Goal: Task Accomplishment & Management: Use online tool/utility

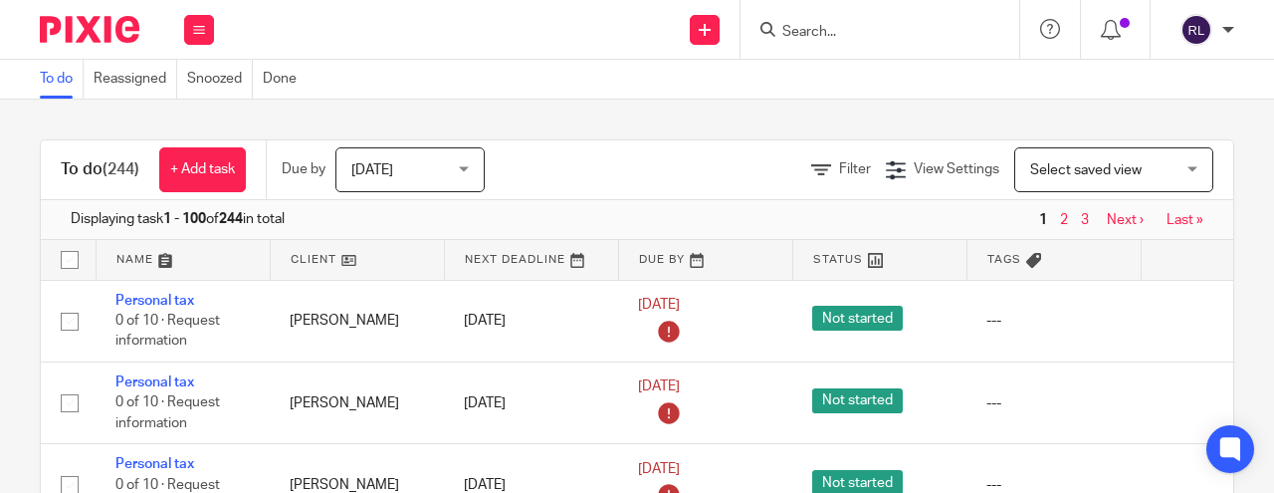
click at [866, 34] on input "Search" at bounding box center [869, 33] width 179 height 18
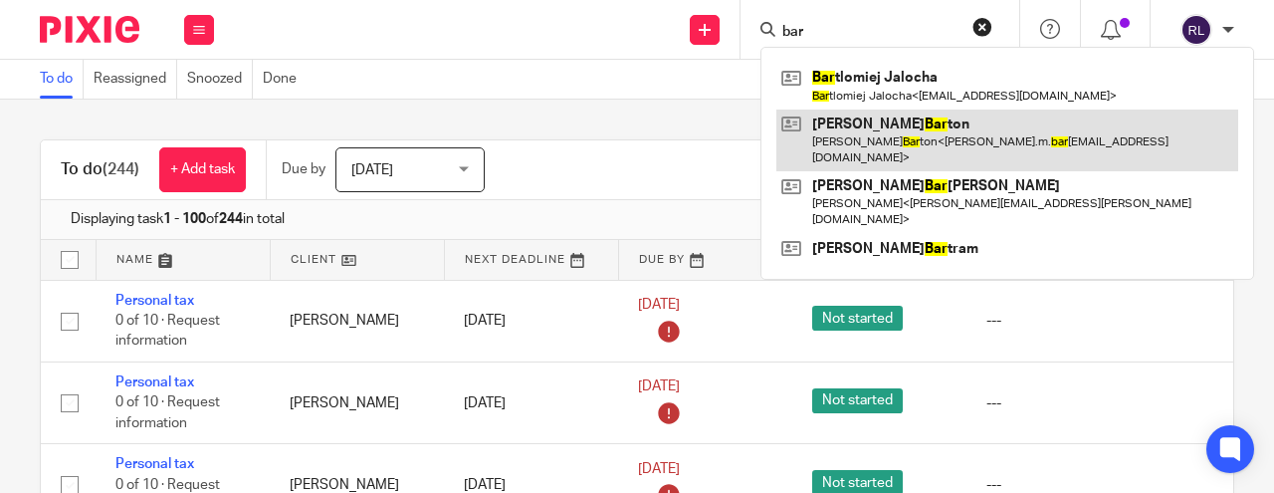
type input "bar"
click at [876, 121] on link at bounding box center [1007, 140] width 462 height 62
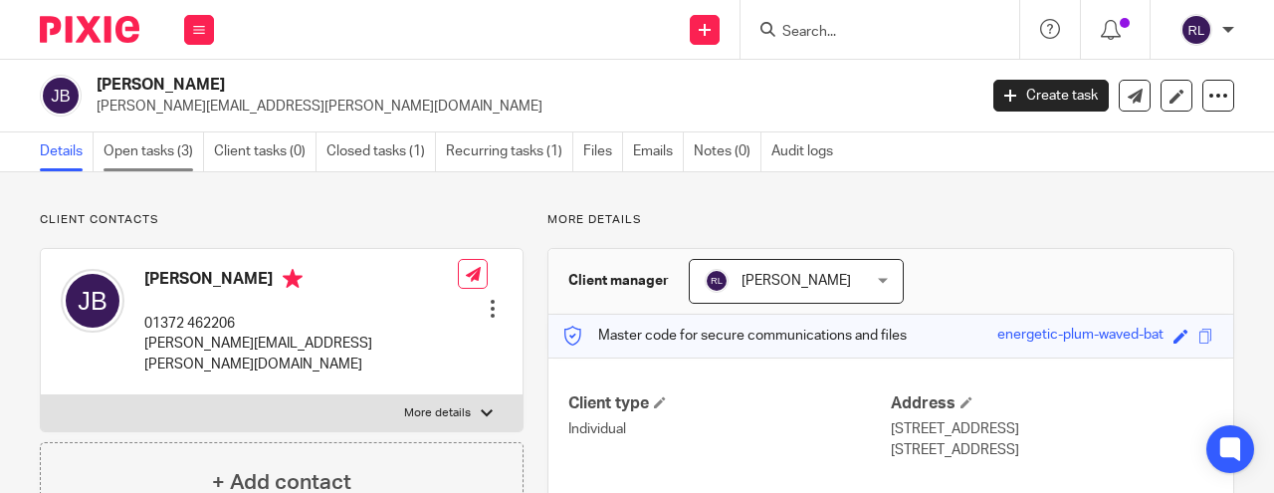
click at [160, 149] on link "Open tasks (3)" at bounding box center [153, 151] width 101 height 39
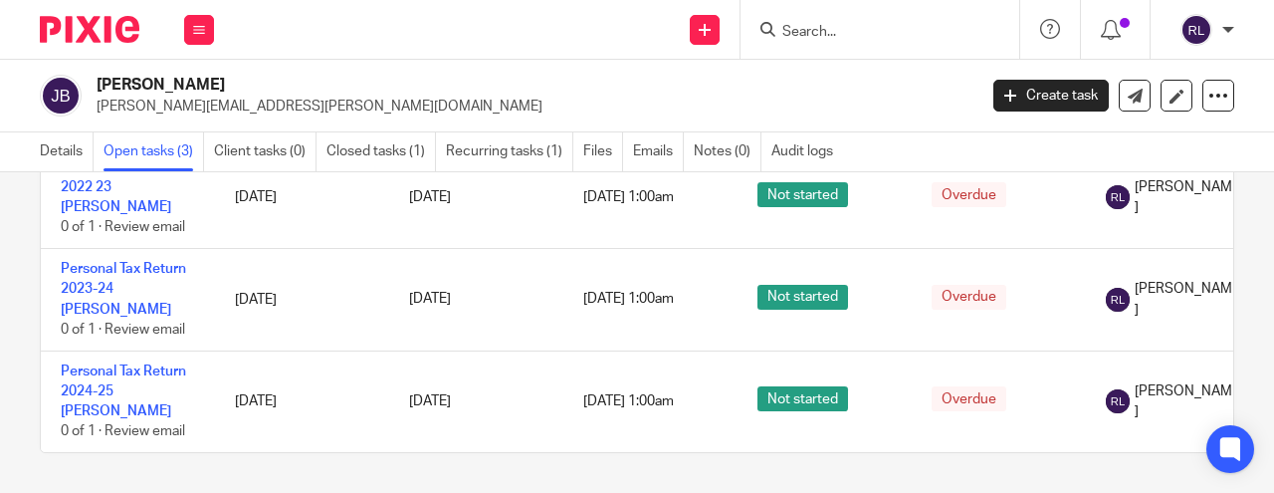
scroll to position [141, 0]
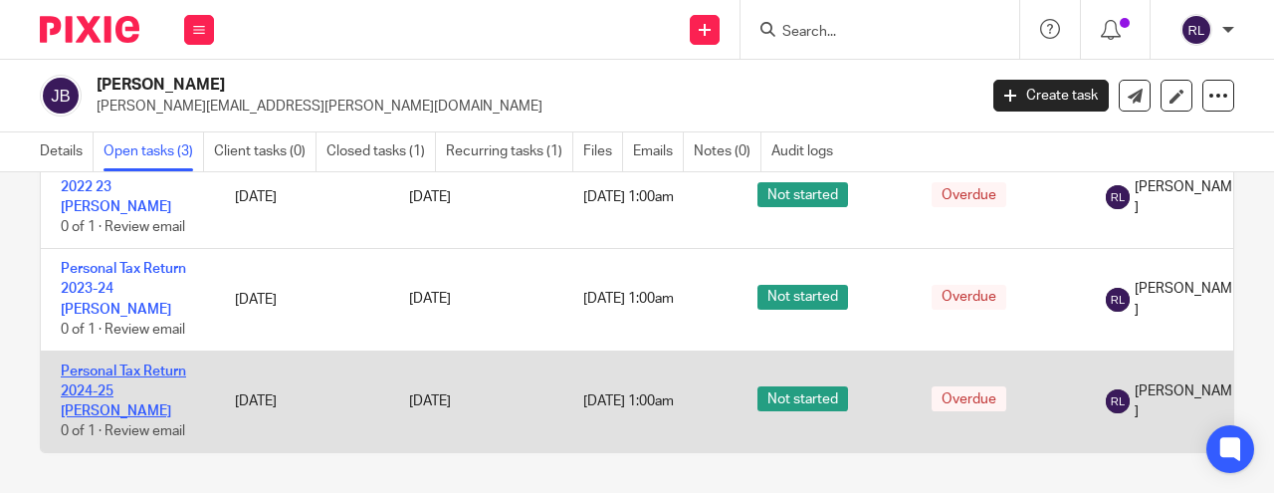
click at [111, 384] on link "Personal Tax Return 2024-25 [PERSON_NAME]" at bounding box center [123, 391] width 125 height 55
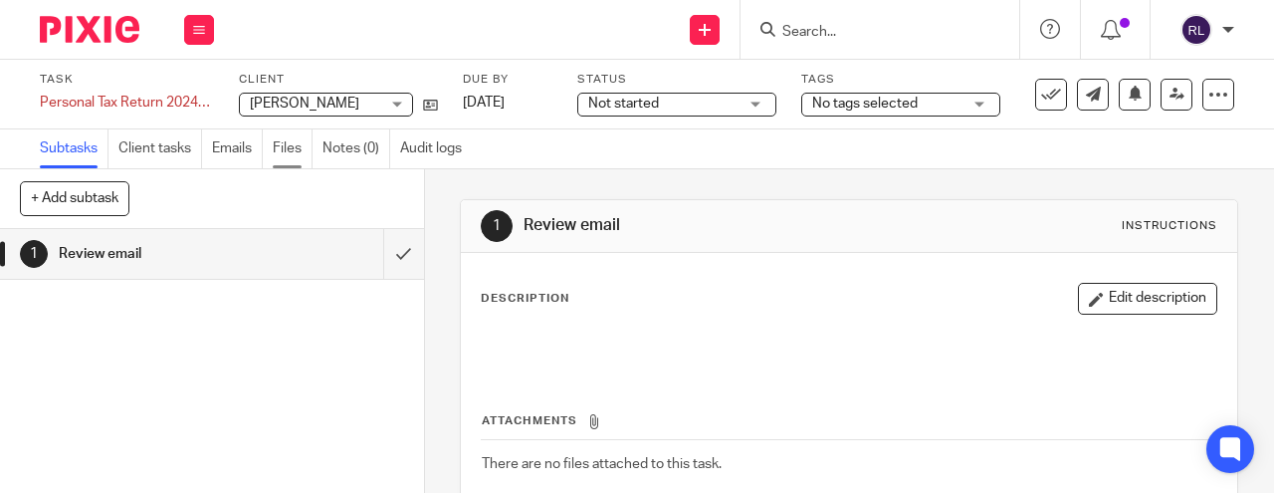
click at [291, 146] on link "Files" at bounding box center [293, 148] width 40 height 39
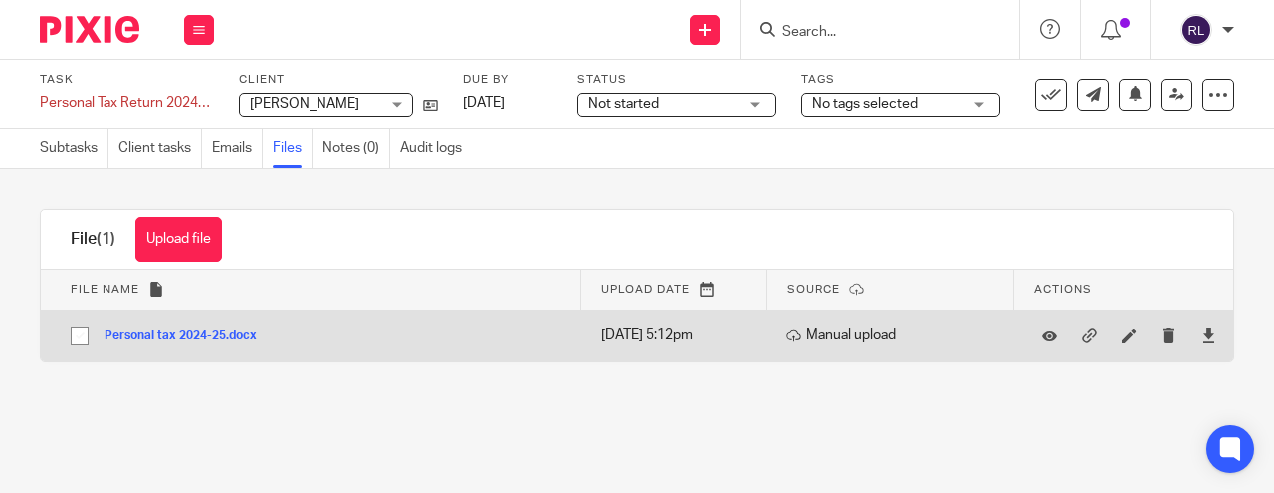
click at [75, 334] on input "checkbox" at bounding box center [80, 335] width 38 height 38
checkbox input "true"
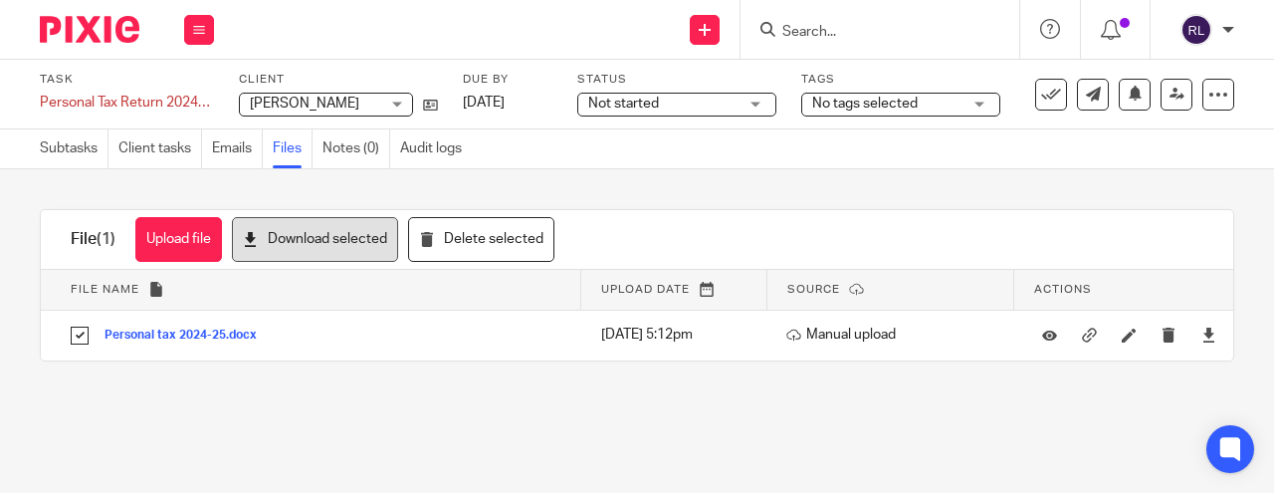
click at [331, 241] on button "Download selected" at bounding box center [315, 239] width 166 height 45
